Goal: Information Seeking & Learning: Learn about a topic

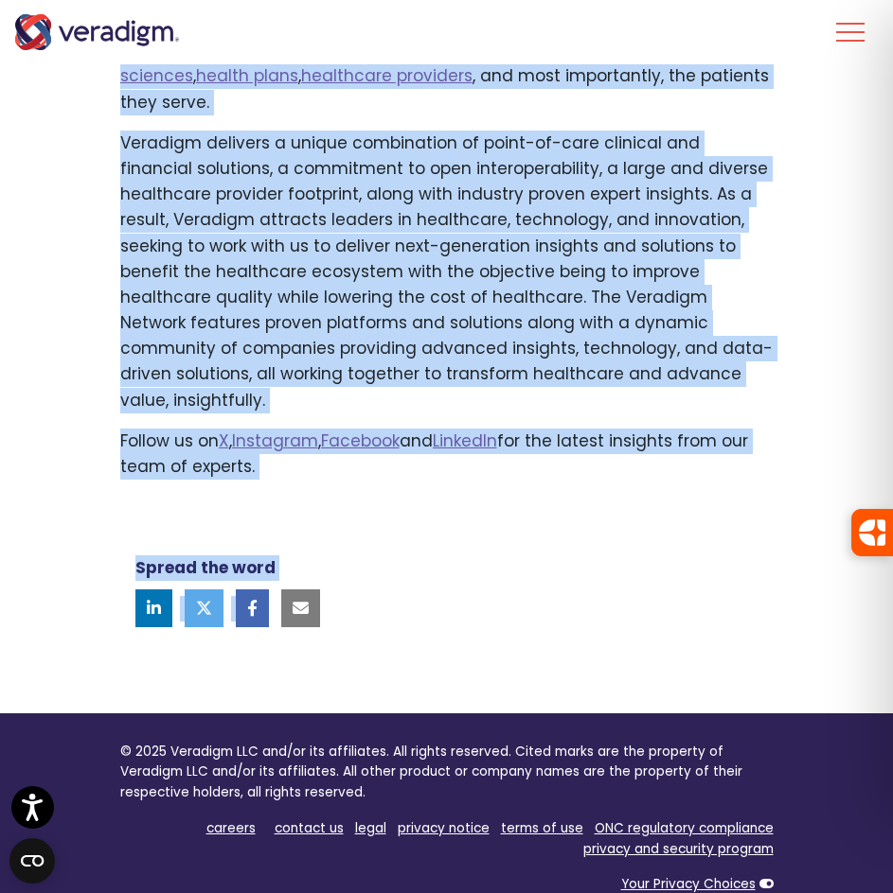
scroll to position [1514, 0]
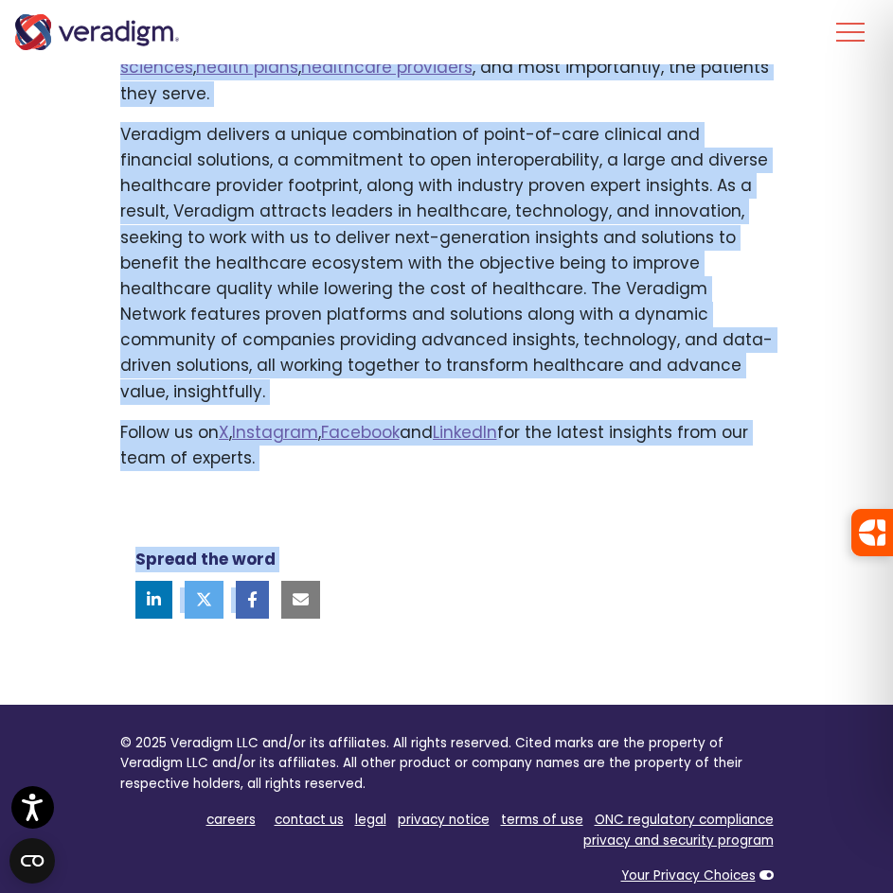
drag, startPoint x: 121, startPoint y: 361, endPoint x: 314, endPoint y: 388, distance: 195.0
copy div "Some healthcare technology companies provide data for life sciences and health …"
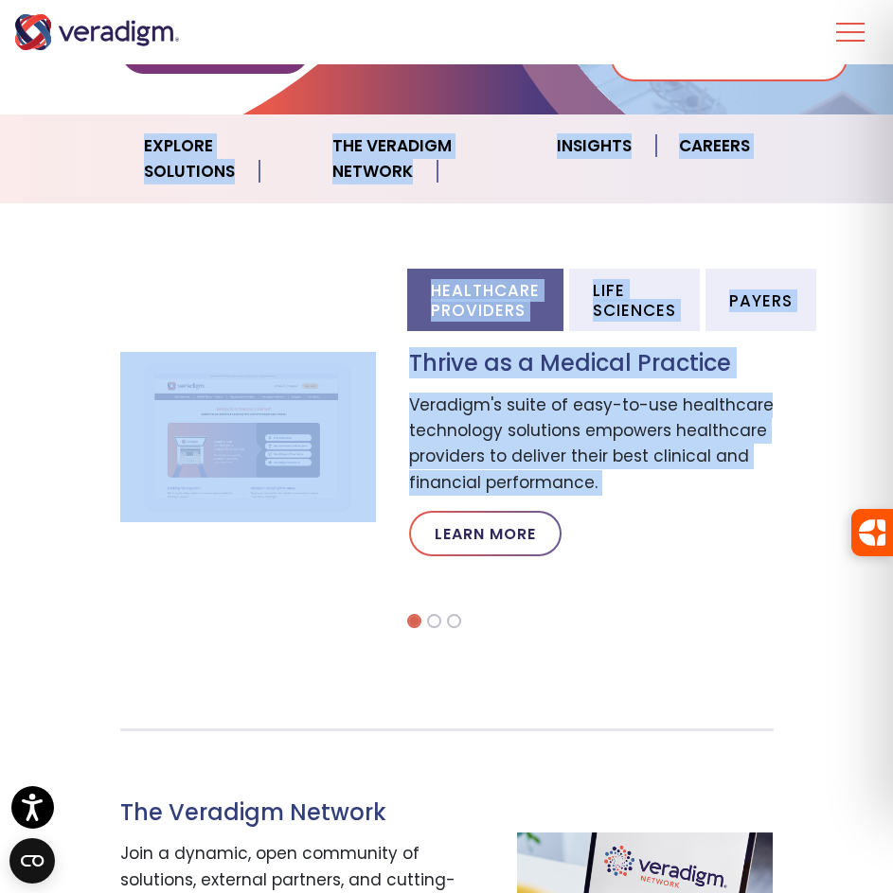
scroll to position [565, 0]
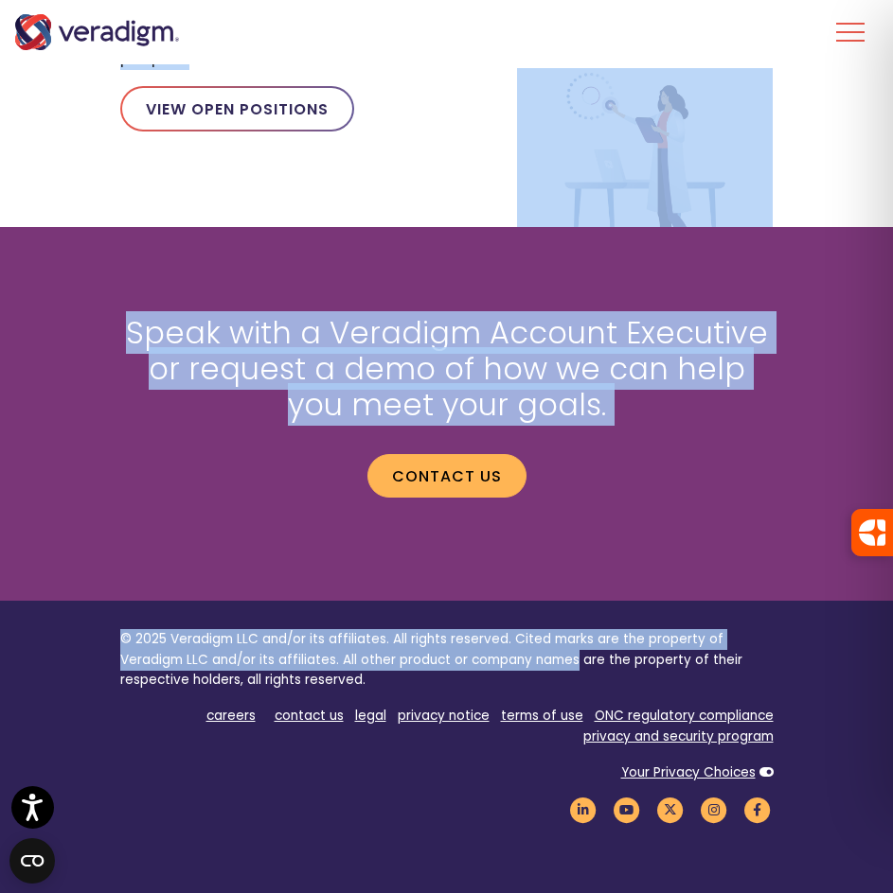
scroll to position [2934, 0]
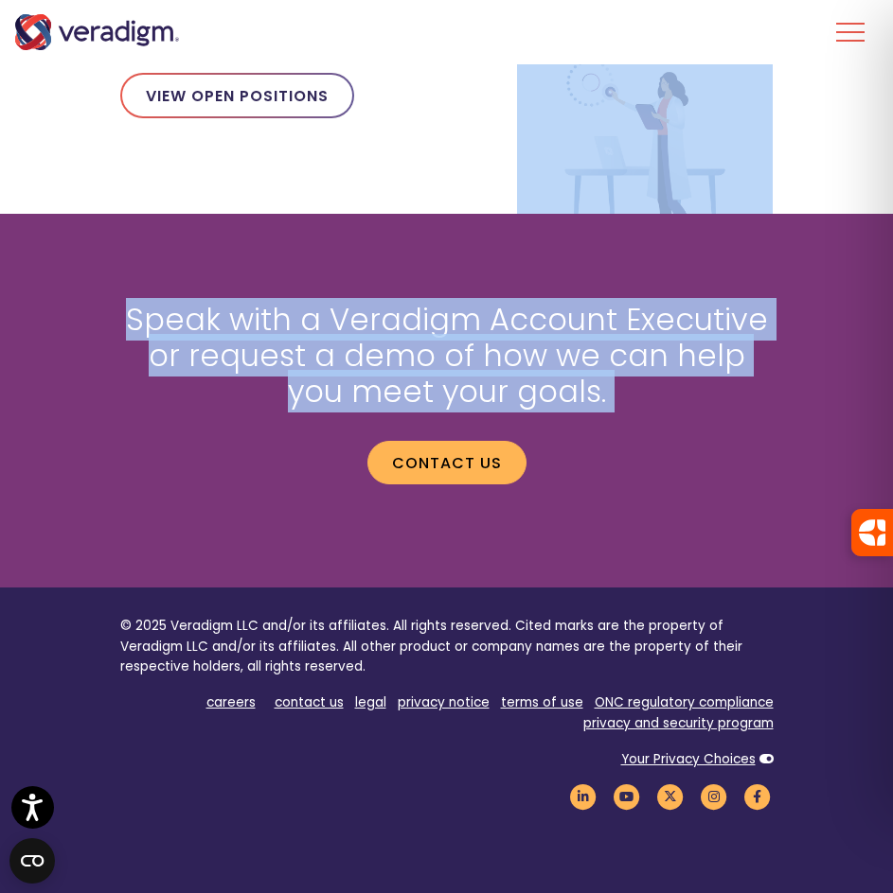
drag, startPoint x: 125, startPoint y: 155, endPoint x: 578, endPoint y: 392, distance: 511.4
copy body "Transforming Health, Insightfully® Empowering our clients with trusted data, in…"
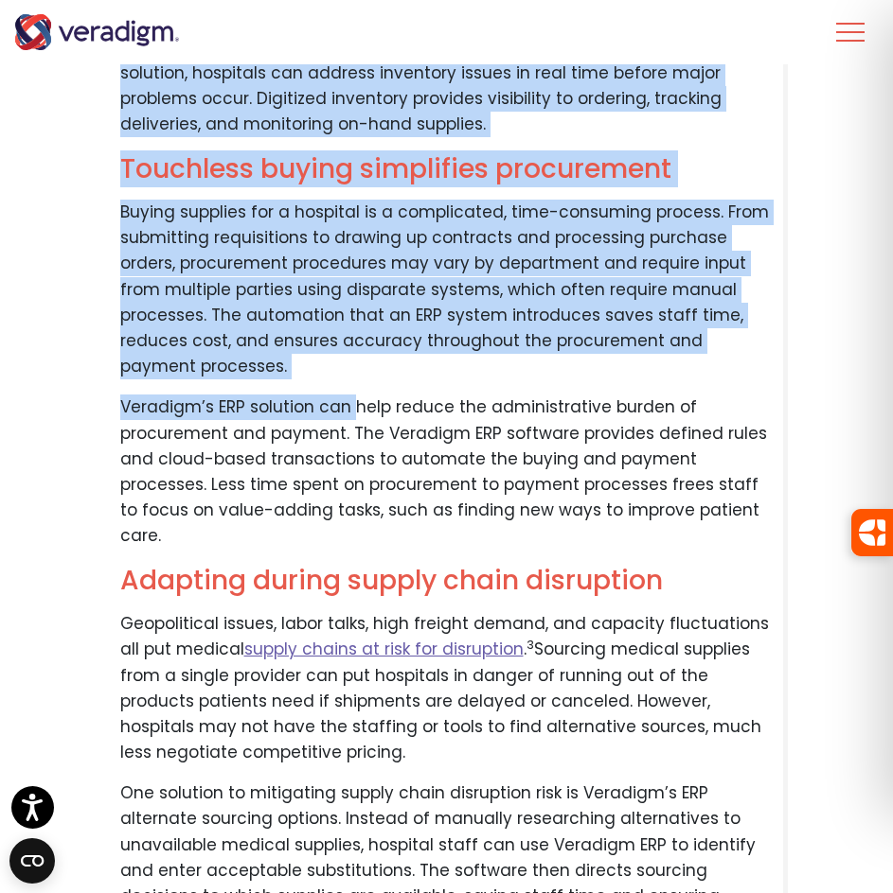
scroll to position [2269, 0]
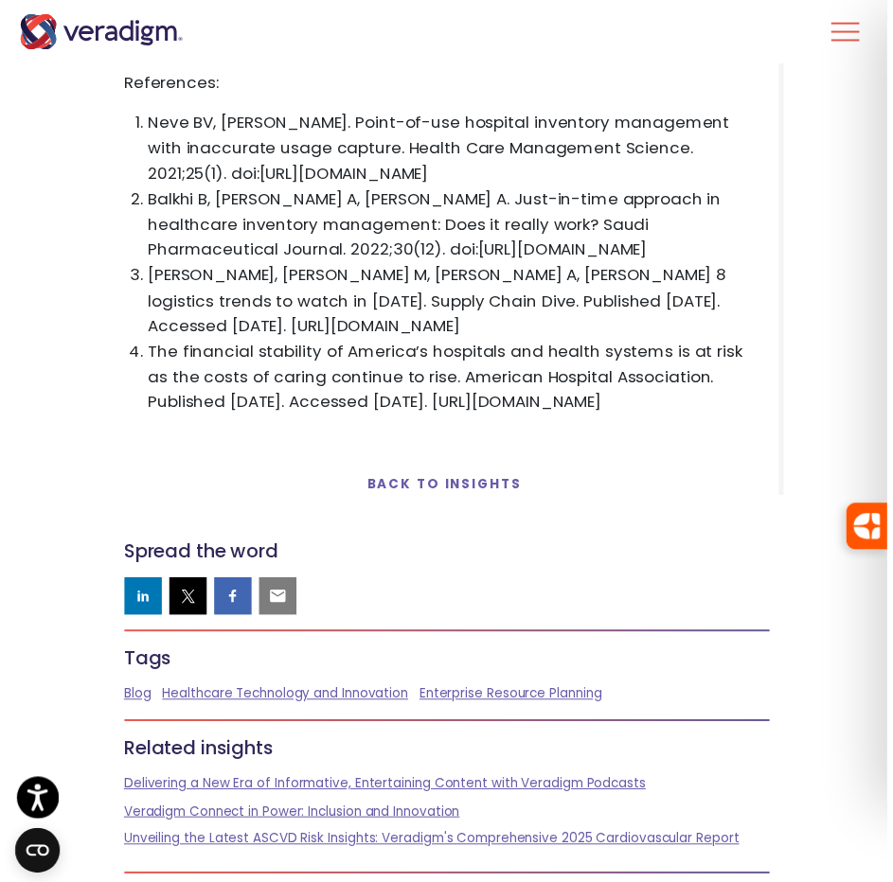
scroll to position [4354, 0]
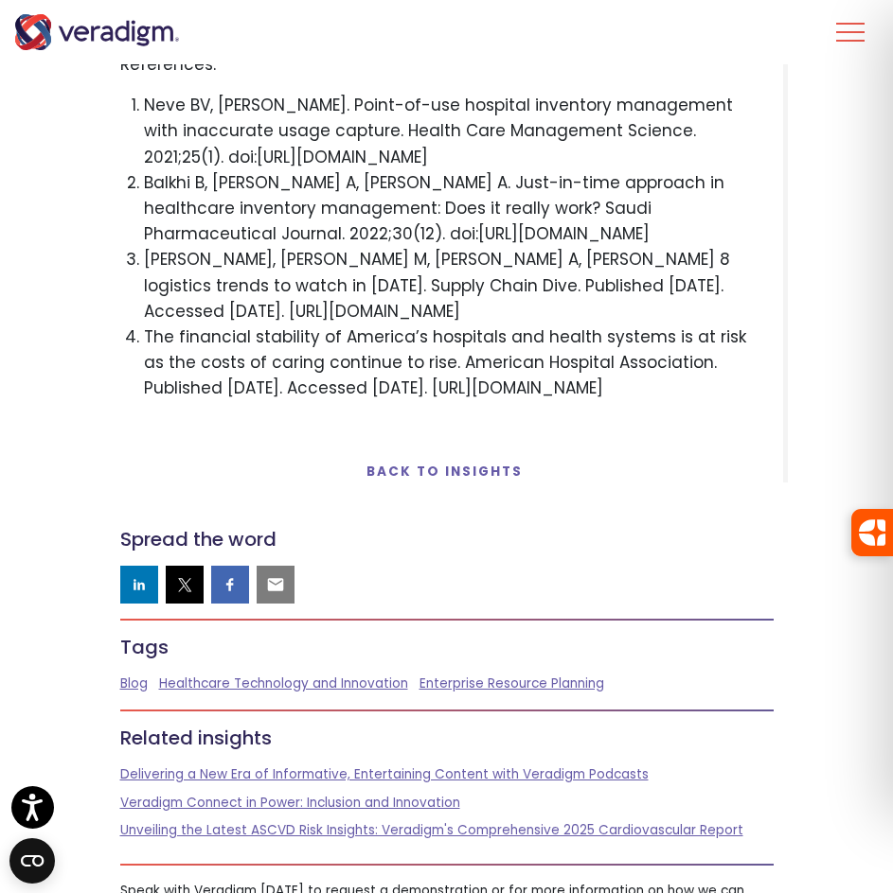
drag, startPoint x: 160, startPoint y: 163, endPoint x: 451, endPoint y: 451, distance: 410.3
copy div "Loremipsum Dolorsitam Consec Adipi Elitseddoe Temporinci ut 9381 Labo | 75 Etdo…"
